Goal: Task Accomplishment & Management: Complete application form

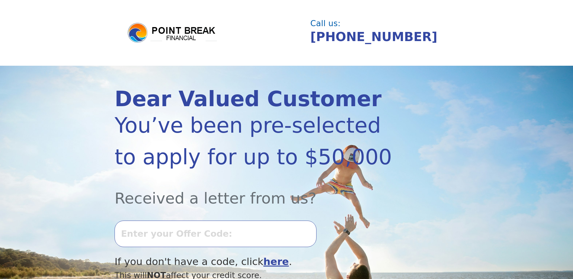
click at [188, 237] on input "text" at bounding box center [215, 234] width 202 height 26
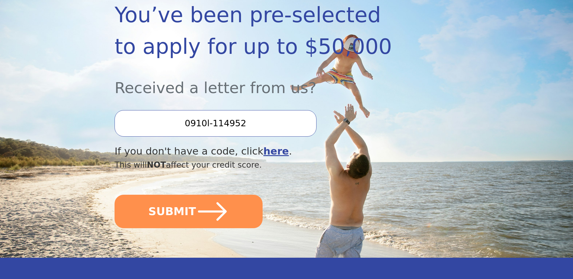
scroll to position [112, 0]
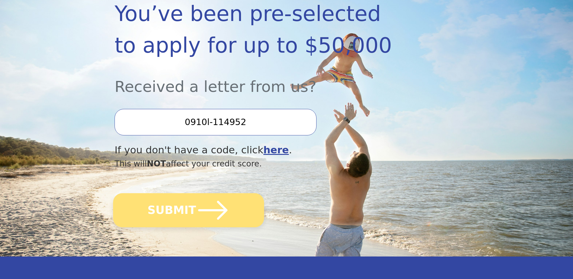
type input "0910l-114952"
click at [177, 207] on button "SUBMIT" at bounding box center [188, 210] width 151 height 34
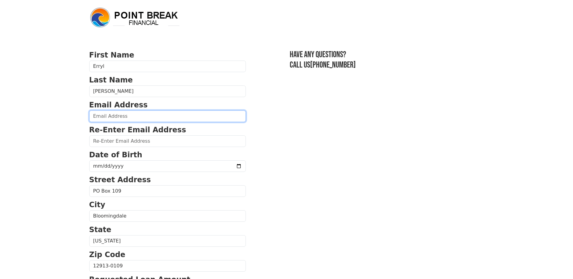
click at [130, 118] on input "email" at bounding box center [167, 117] width 156 height 12
type input "[EMAIL_ADDRESS][DOMAIN_NAME]"
type input "(151) 852-4507"
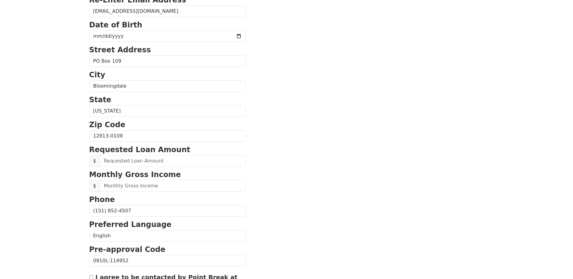
scroll to position [130, 0]
click at [151, 162] on input "text" at bounding box center [173, 161] width 146 height 12
type input "22,500.00"
click at [320, 160] on section "First Name [PERSON_NAME] Last Name [PERSON_NAME] Email Address [EMAIL_ADDRESS][…" at bounding box center [286, 136] width 395 height 434
click at [167, 188] on input "text" at bounding box center [173, 186] width 146 height 12
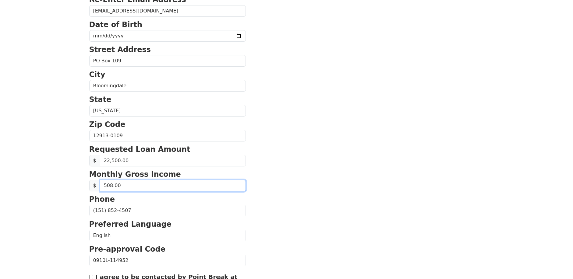
type input "5,087.00"
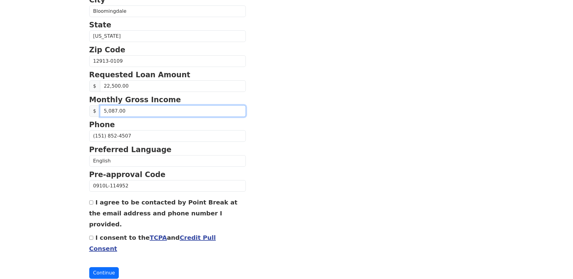
scroll to position [205, 0]
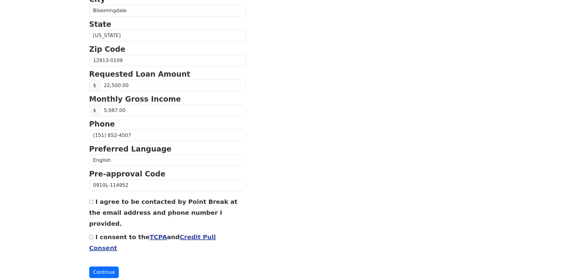
click at [90, 202] on input "I agree to be contacted by Point Break at the email address and phone number I …" at bounding box center [91, 202] width 4 height 4
checkbox input "true"
click at [91, 235] on input "I consent to the TCPA and Credit Pull Consent" at bounding box center [91, 237] width 4 height 4
checkbox input "true"
click at [103, 267] on button "Continue" at bounding box center [104, 273] width 30 height 12
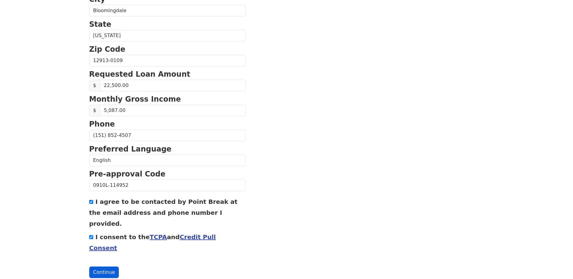
scroll to position [214, 0]
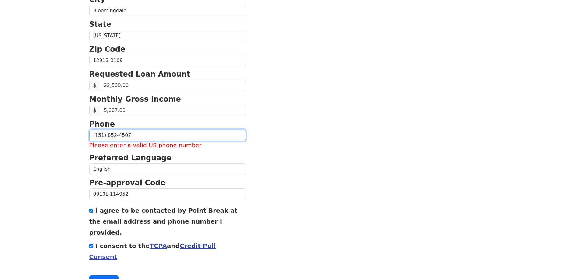
click at [136, 137] on input "(151) 852-4507" at bounding box center [167, 136] width 156 height 12
type input "(1__) ___-____"
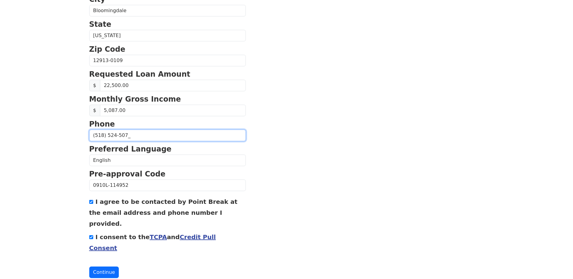
type input "[PHONE_NUMBER]"
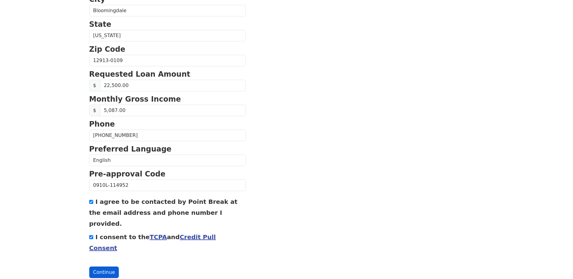
click at [103, 267] on button "Continue" at bounding box center [104, 273] width 30 height 12
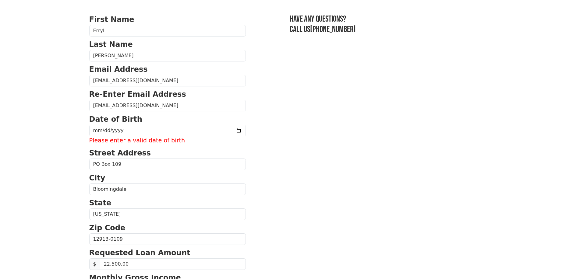
scroll to position [32, 0]
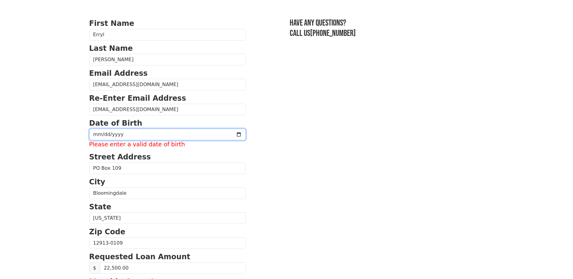
click at [144, 130] on input "date" at bounding box center [167, 135] width 156 height 12
type input "[DATE]"
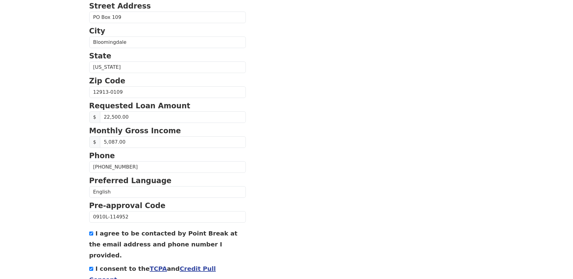
scroll to position [205, 0]
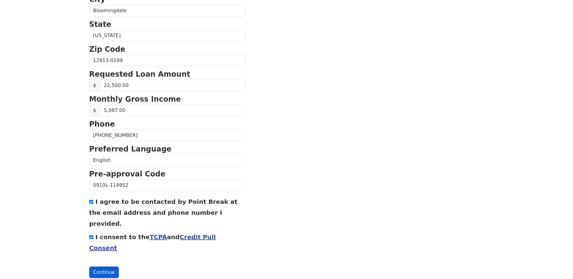
click at [102, 267] on button "Continue" at bounding box center [104, 273] width 30 height 12
